Goal: Task Accomplishment & Management: Manage account settings

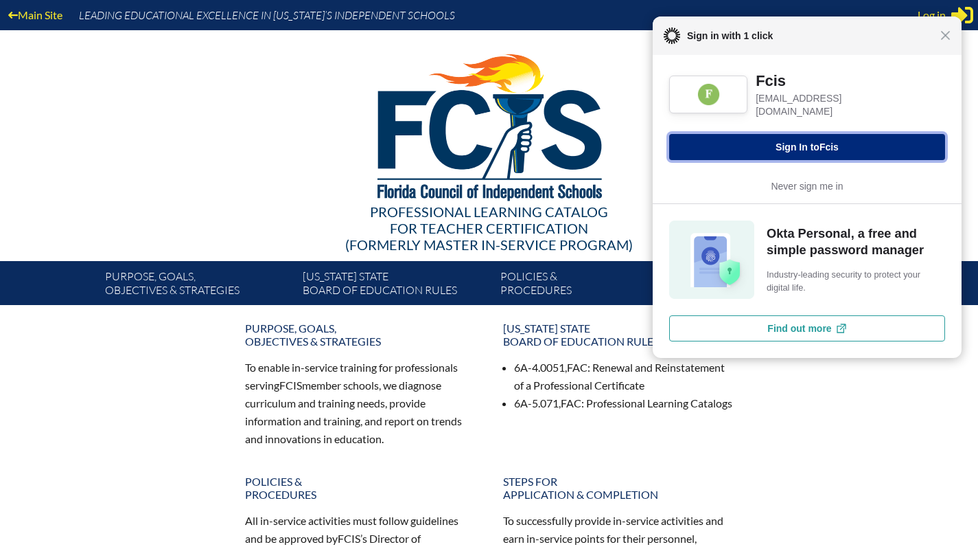
click at [817, 143] on button "Sign In to Fcis" at bounding box center [807, 147] width 276 height 26
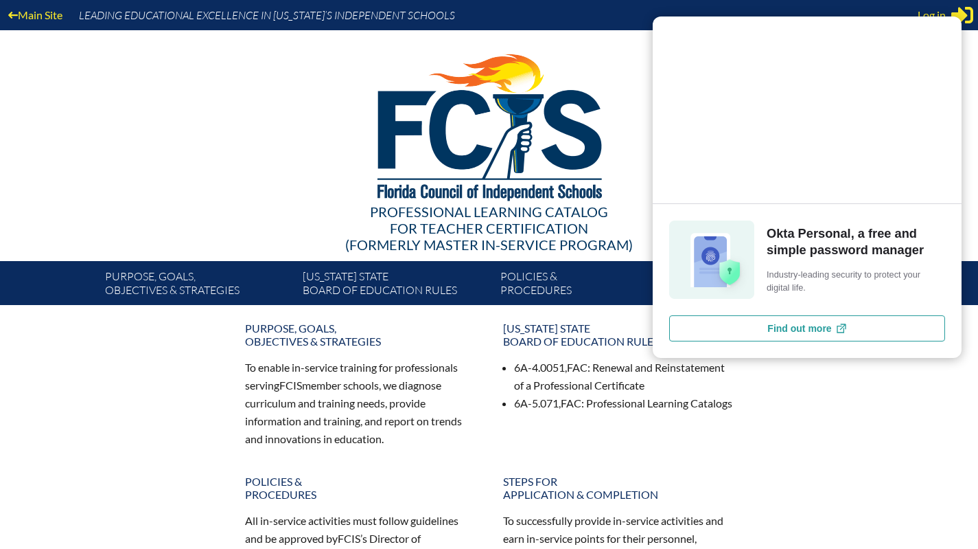
type input "[EMAIL_ADDRESS][DOMAIN_NAME]"
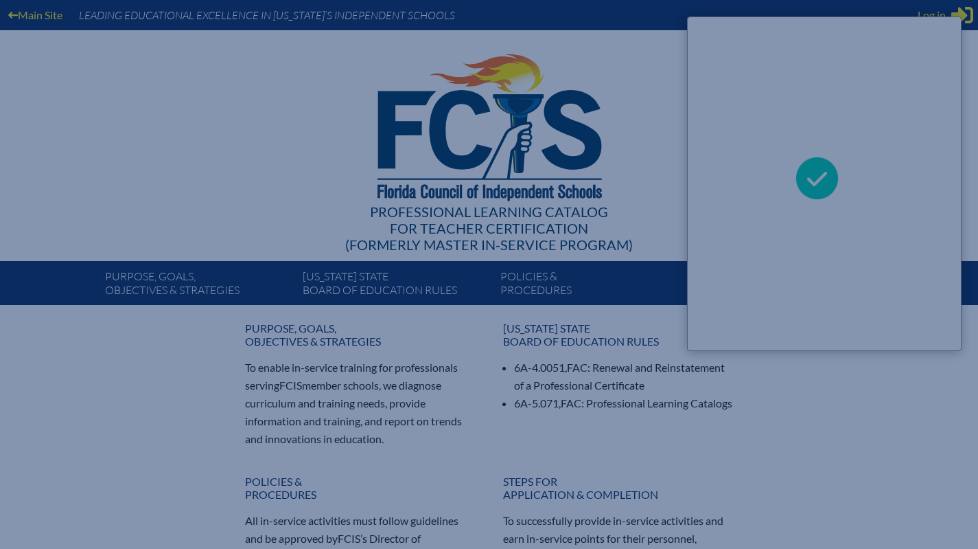
scroll to position [0, 247]
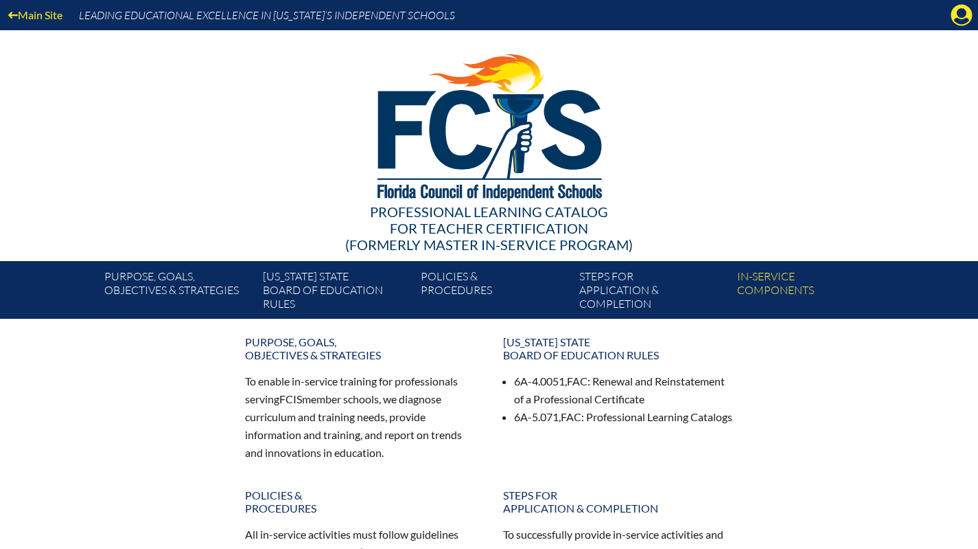
click at [963, 11] on icon "Manage account" at bounding box center [962, 15] width 22 height 22
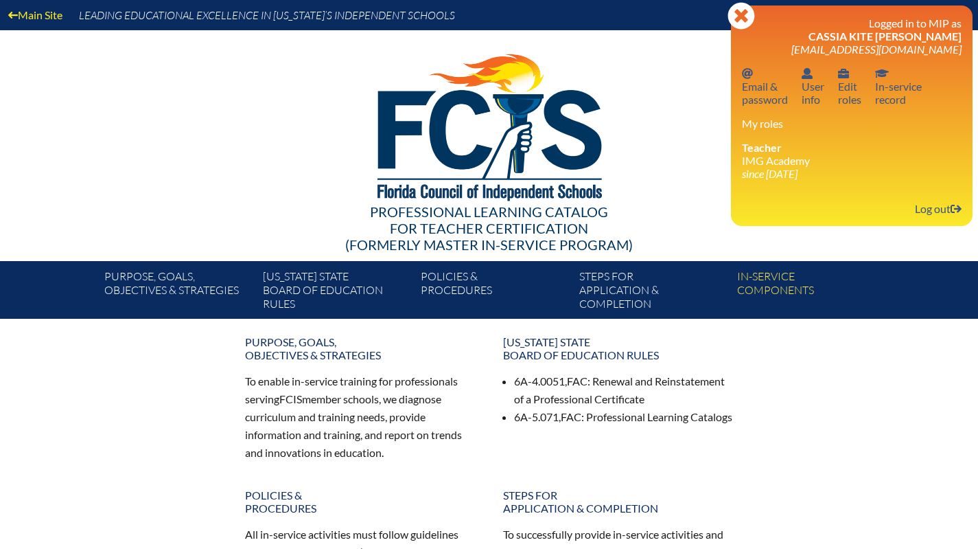
click at [813, 97] on link "User info User info" at bounding box center [813, 86] width 34 height 45
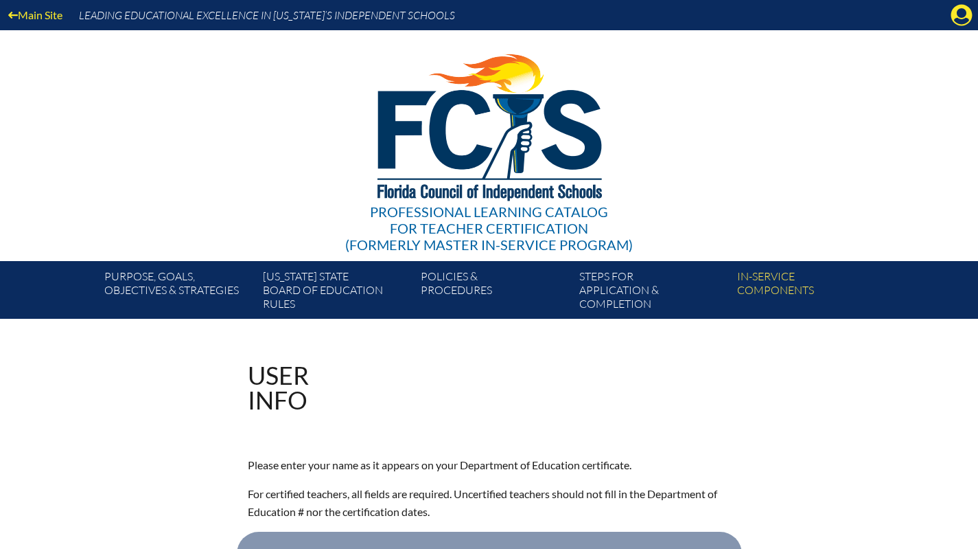
click at [958, 11] on icon "Manage account" at bounding box center [962, 15] width 22 height 22
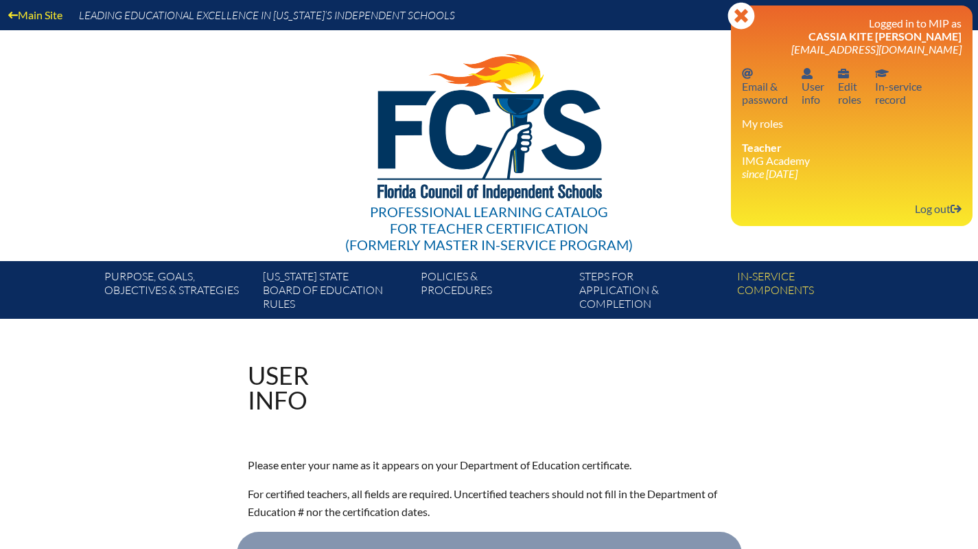
click at [770, 93] on link "Email password Email & password" at bounding box center [765, 86] width 57 height 45
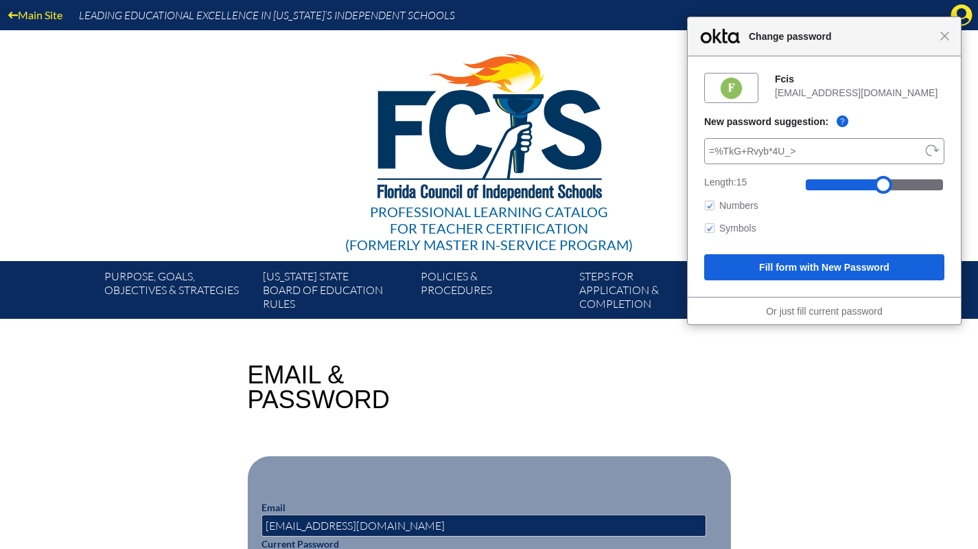
scroll to position [343, 0]
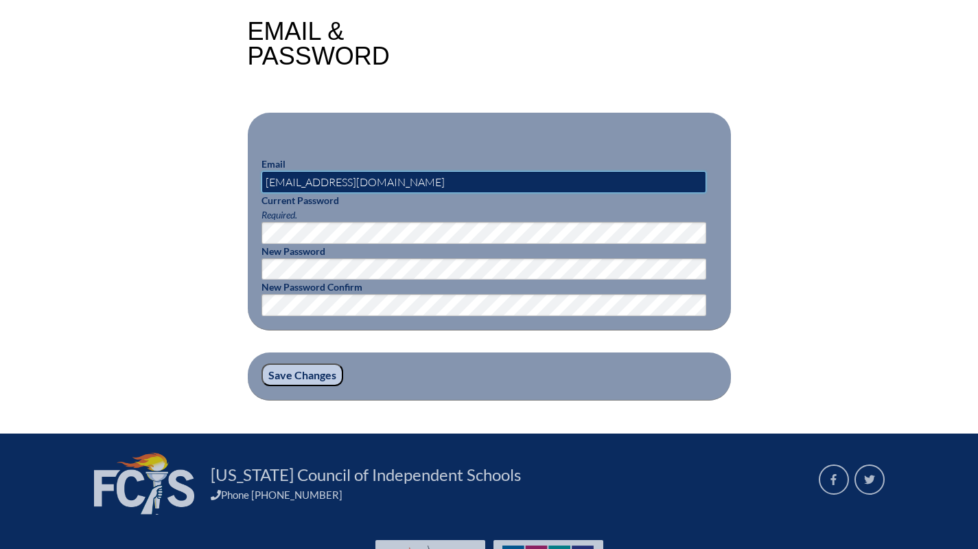
click at [466, 177] on input "[EMAIL_ADDRESS][DOMAIN_NAME]" at bounding box center [484, 182] width 445 height 22
type input "cassia.kite@imgacademy.education"
drag, startPoint x: 308, startPoint y: 382, endPoint x: 315, endPoint y: 382, distance: 6.9
click at [308, 383] on input "Save Changes" at bounding box center [303, 374] width 82 height 23
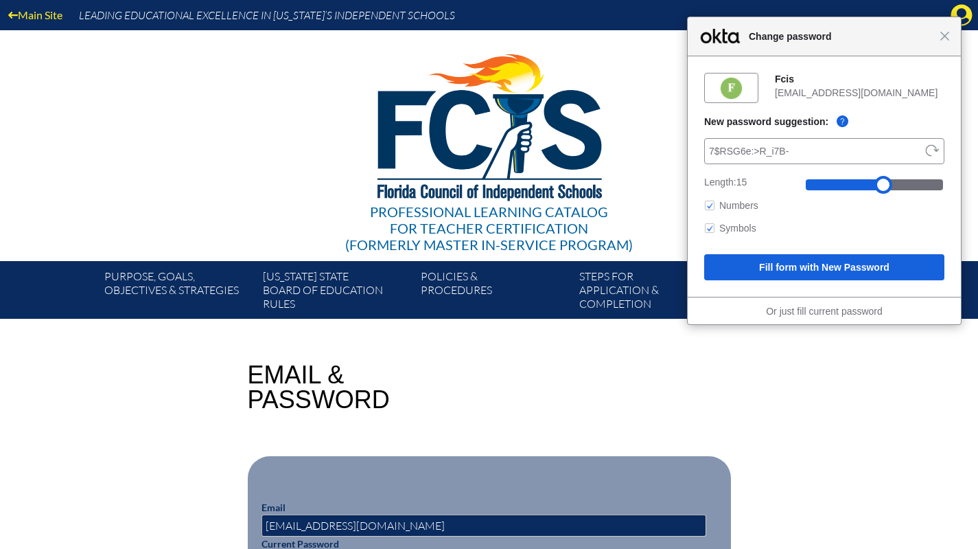
click at [943, 35] on span "Close" at bounding box center [945, 36] width 10 height 10
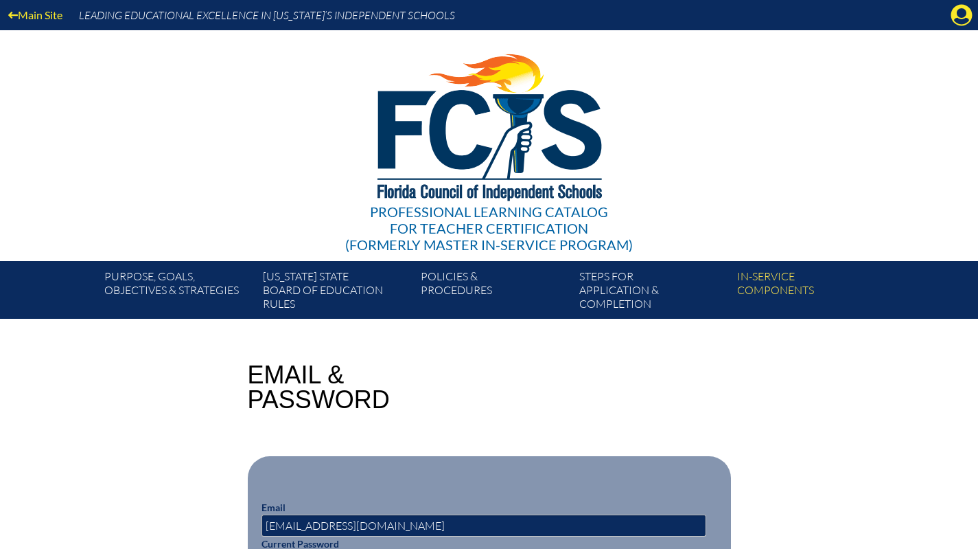
click at [957, 15] on icon at bounding box center [962, 15] width 21 height 21
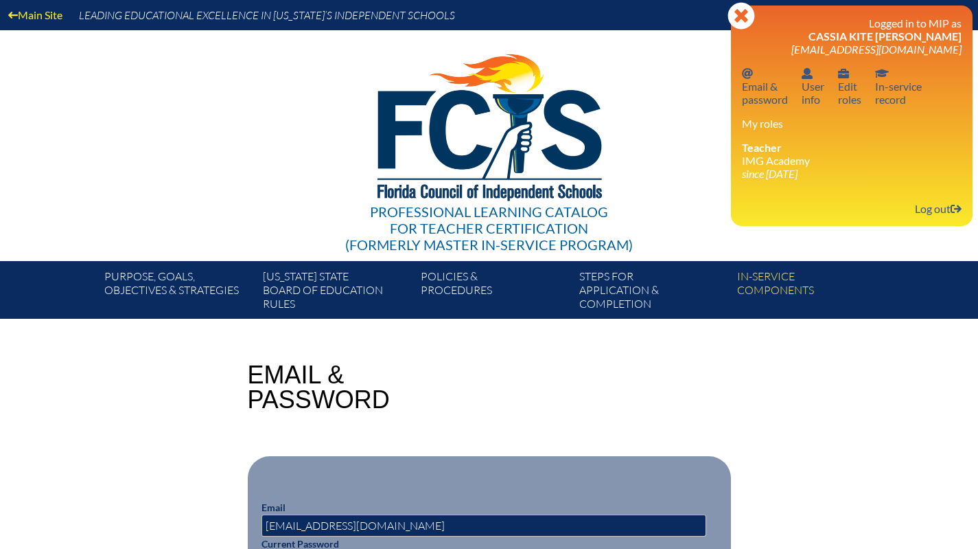
click at [856, 103] on link "User info Edit roles" at bounding box center [850, 86] width 34 height 45
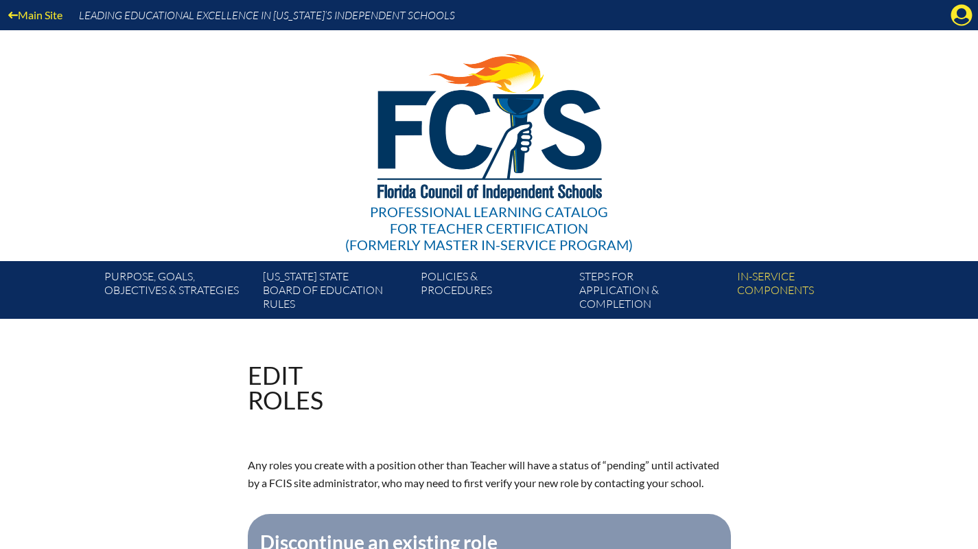
click at [956, 9] on icon at bounding box center [962, 15] width 21 height 21
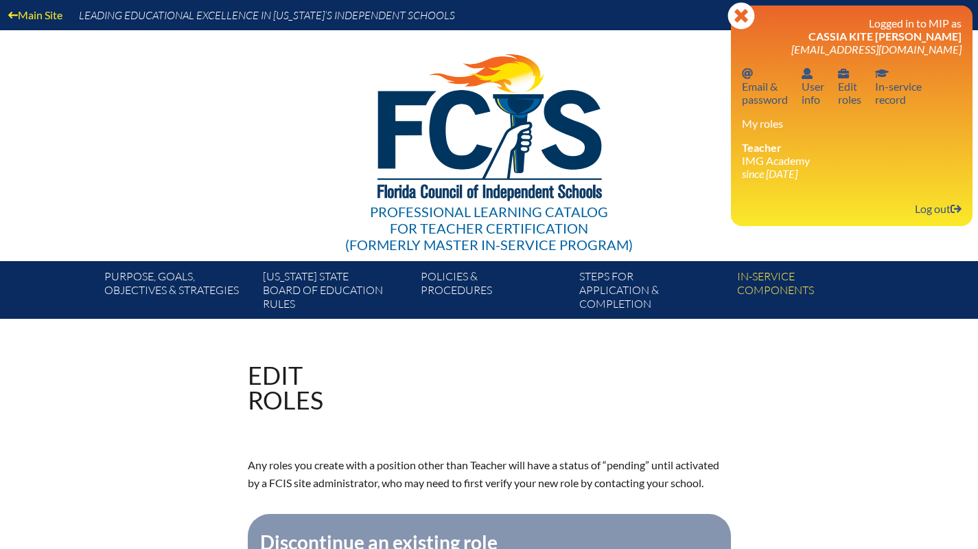
click at [819, 89] on link "User info User info" at bounding box center [813, 86] width 34 height 45
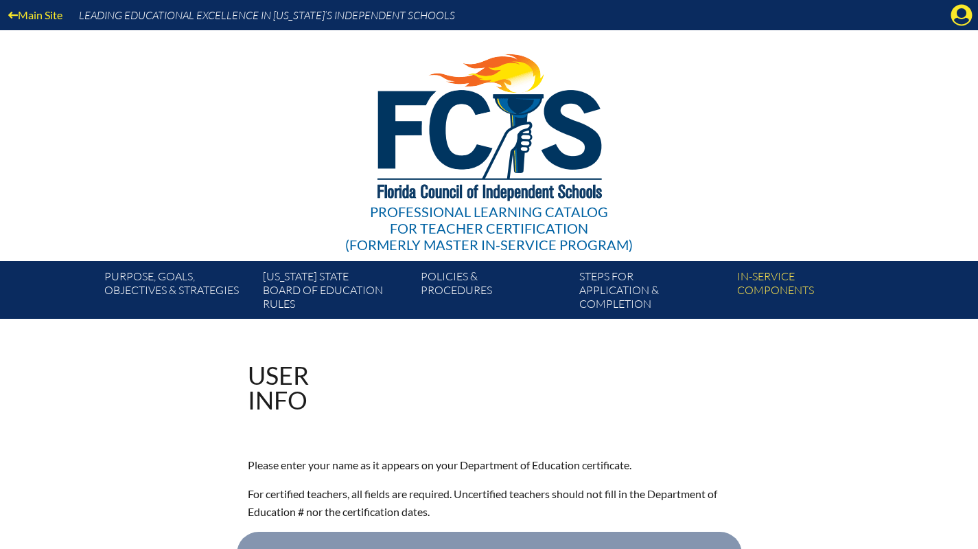
click at [960, 12] on icon "Manage account" at bounding box center [962, 15] width 22 height 22
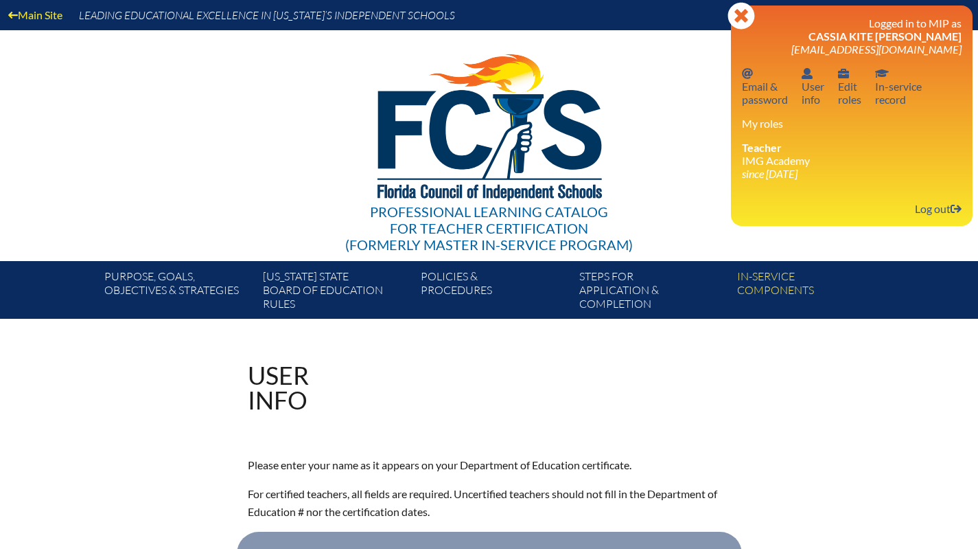
click at [762, 93] on link "Email password Email & password" at bounding box center [765, 86] width 57 height 45
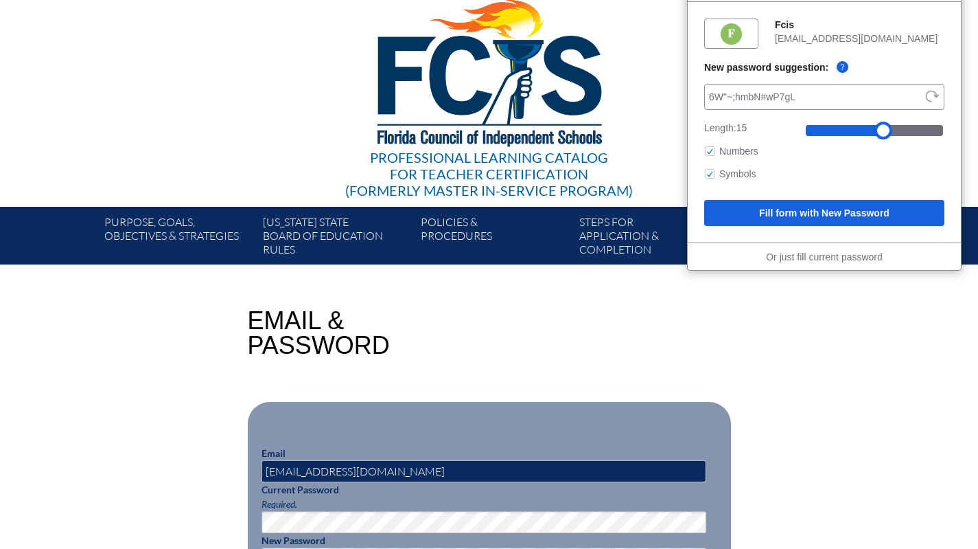
scroll to position [343, 0]
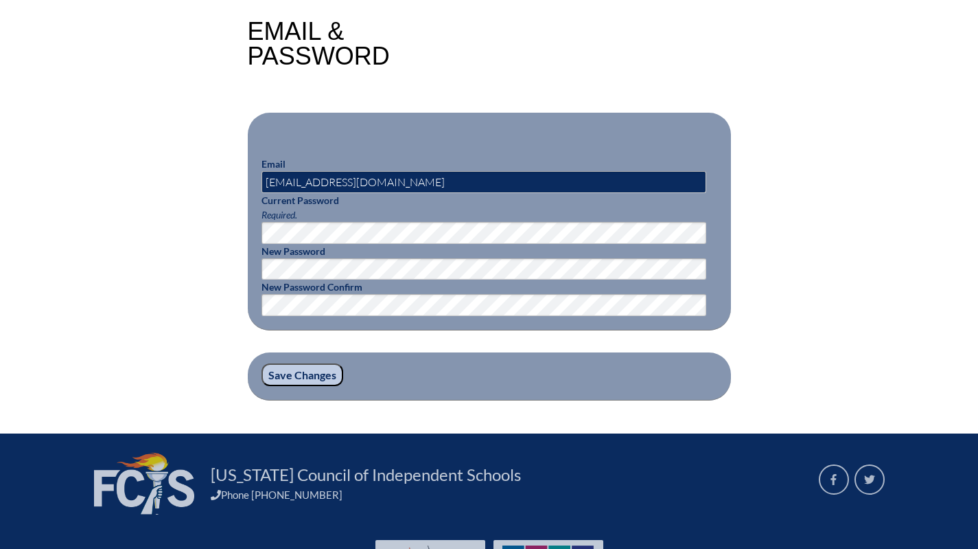
drag, startPoint x: 312, startPoint y: 367, endPoint x: 356, endPoint y: 374, distance: 43.9
click at [311, 367] on input "Save Changes" at bounding box center [303, 374] width 82 height 23
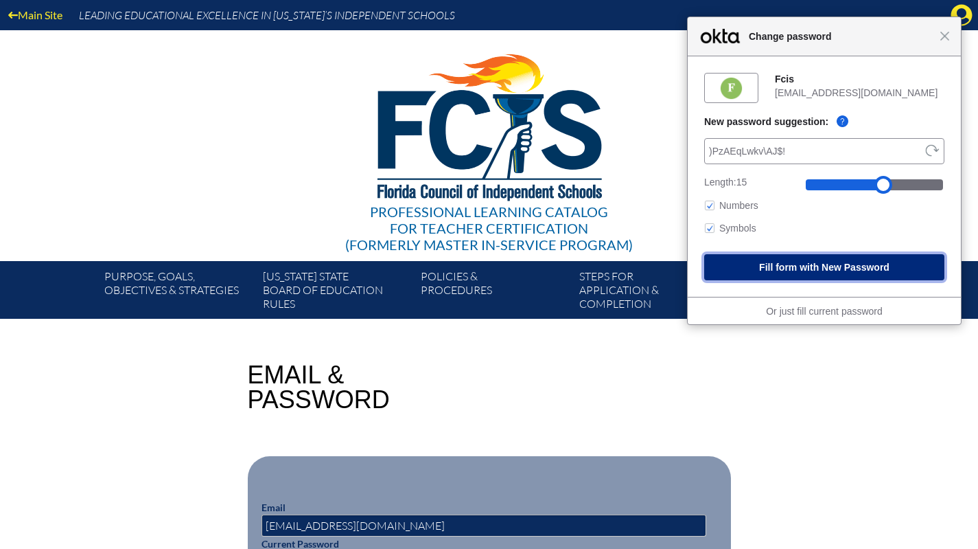
click at [892, 260] on button "Fill form with New Password" at bounding box center [824, 267] width 240 height 26
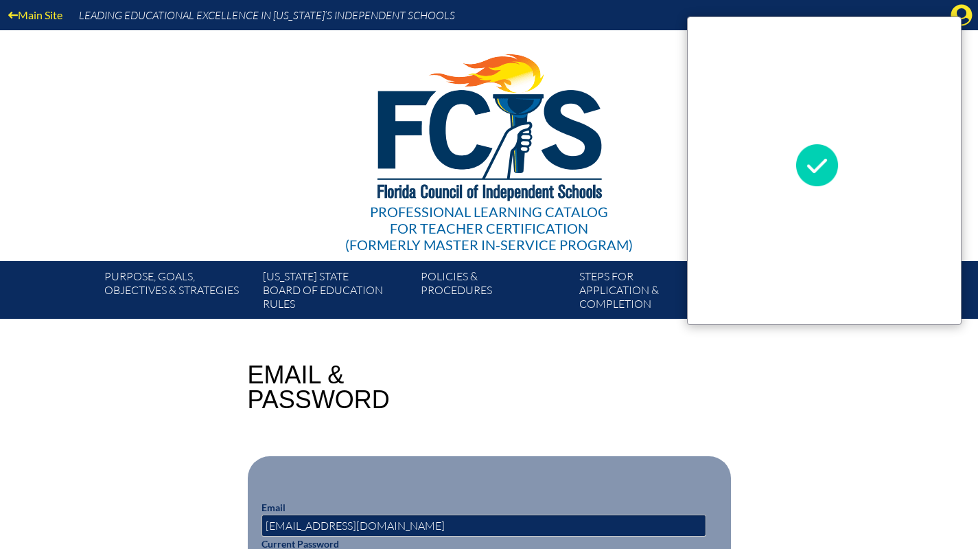
scroll to position [300, 0]
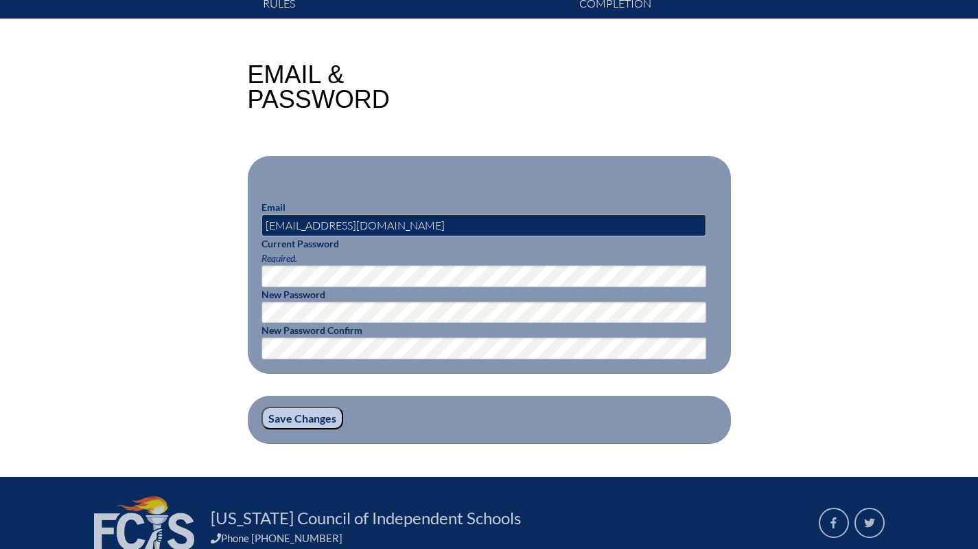
click at [288, 422] on input "Save Changes" at bounding box center [303, 417] width 82 height 23
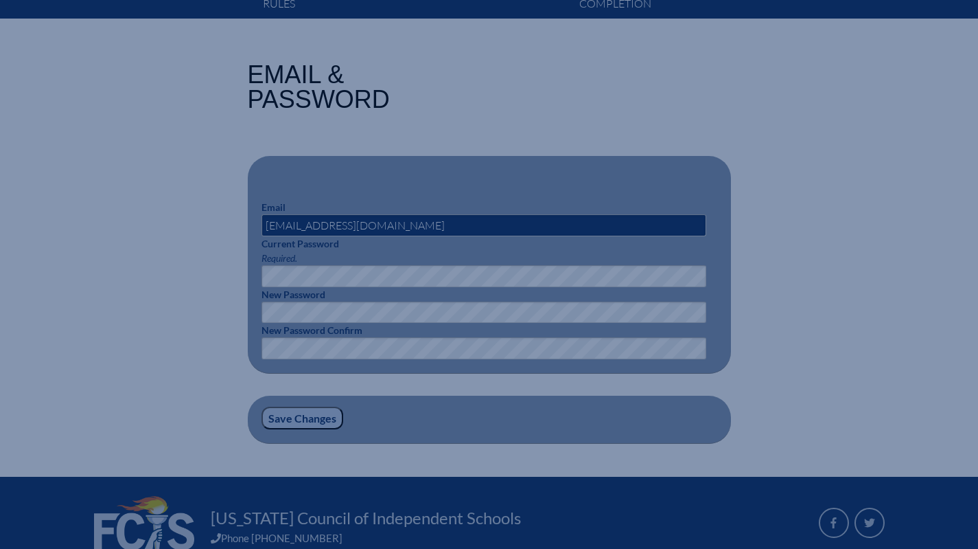
scroll to position [0, 0]
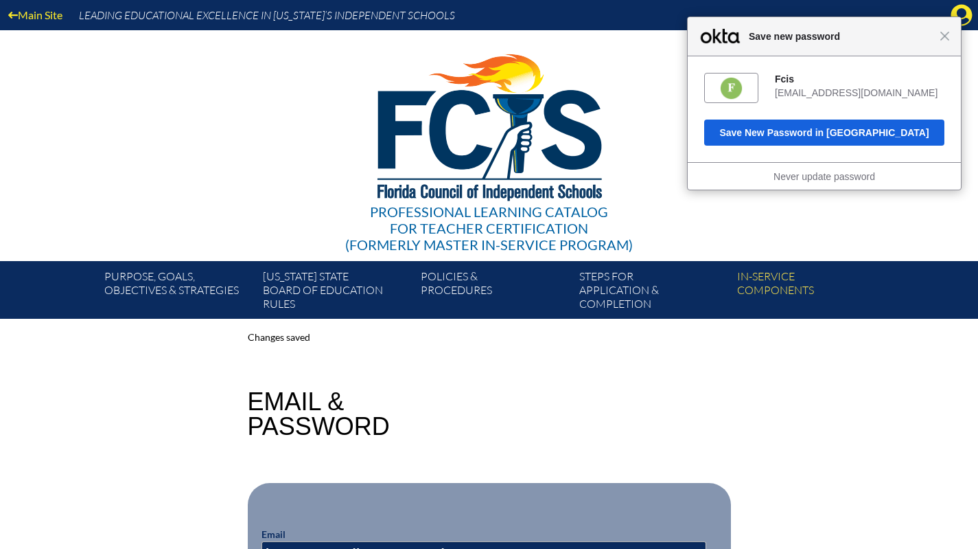
click at [950, 36] on div "Close Save new password" at bounding box center [824, 36] width 273 height 39
click at [943, 38] on span "Close" at bounding box center [945, 36] width 10 height 10
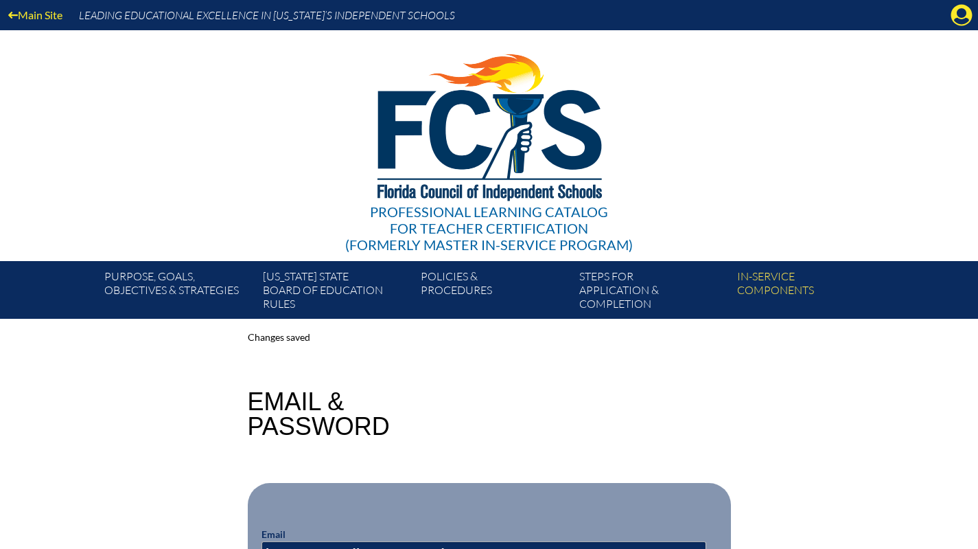
click at [974, 15] on div "Main Site Leading Educational Excellence in [US_STATE]’s Independent Schools" at bounding box center [489, 15] width 978 height 30
click at [967, 17] on icon at bounding box center [962, 15] width 21 height 21
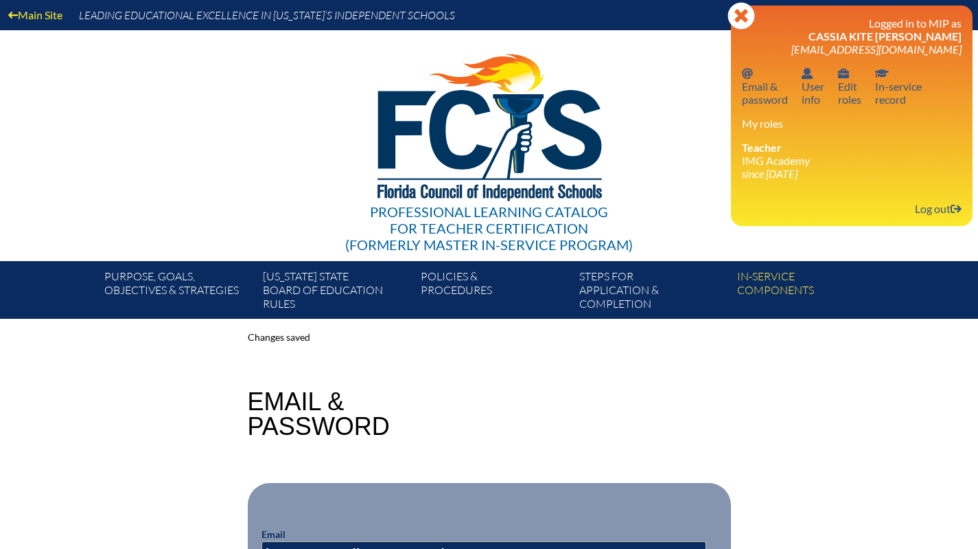
click at [910, 44] on span "[EMAIL_ADDRESS][DOMAIN_NAME]" at bounding box center [877, 49] width 170 height 13
click at [913, 25] on h3 "Logged in to MIP as [PERSON_NAME] Jaeger [EMAIL_ADDRESS][DOMAIN_NAME]" at bounding box center [852, 35] width 220 height 39
click at [647, 117] on div "Professional Learning Catalog for Teacher Certification (formerly Master In-ser…" at bounding box center [489, 145] width 835 height 231
click at [43, 14] on link "Main Site" at bounding box center [35, 14] width 65 height 19
